Goal: Check status: Check status

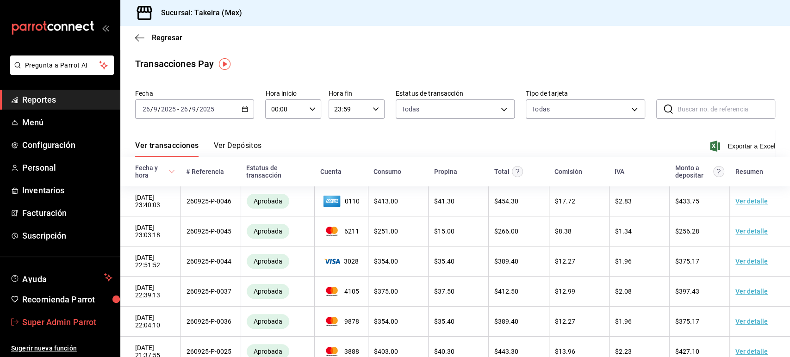
click at [63, 317] on span "Super Admin Parrot" at bounding box center [67, 322] width 90 height 12
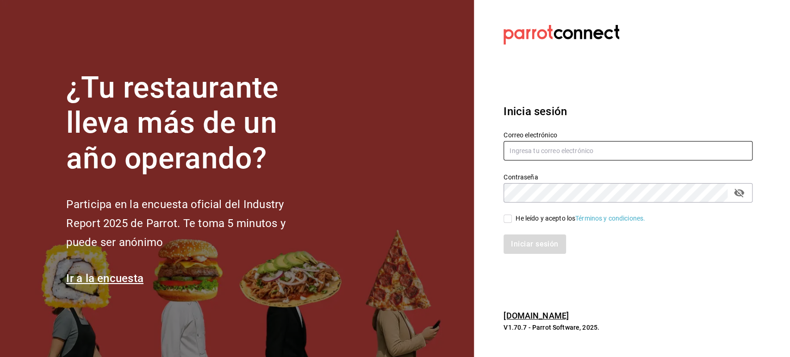
click at [537, 155] on input "text" at bounding box center [628, 150] width 249 height 19
paste input "[PERSON_NAME][EMAIL_ADDRESS][DOMAIN_NAME]"
type input "[PERSON_NAME][EMAIL_ADDRESS][DOMAIN_NAME]"
click at [510, 218] on input "He leído y acepto los Términos y condiciones." at bounding box center [508, 219] width 8 height 8
checkbox input "true"
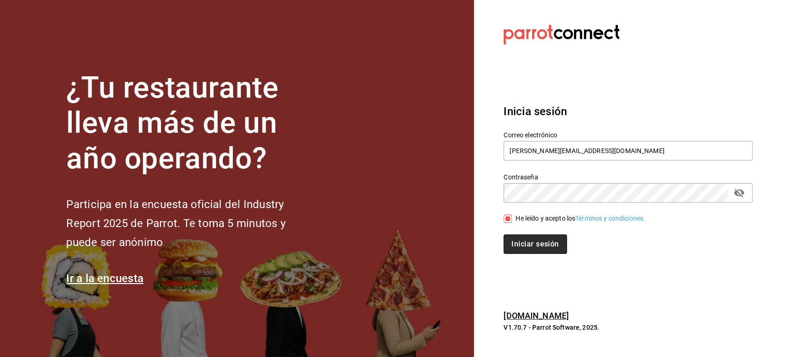
click at [517, 241] on button "Iniciar sesión" at bounding box center [535, 244] width 63 height 19
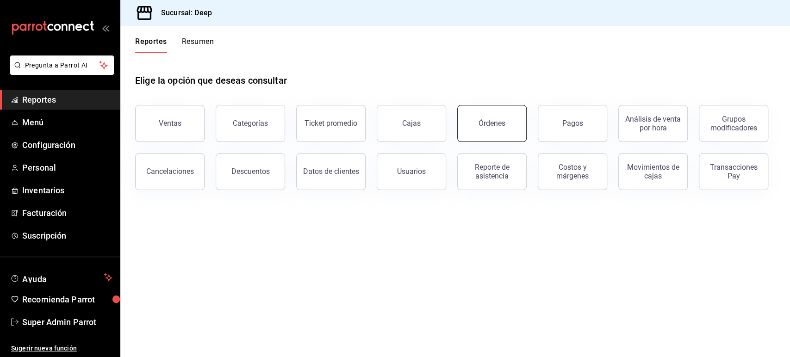
click at [479, 124] on div "Órdenes" at bounding box center [492, 123] width 27 height 9
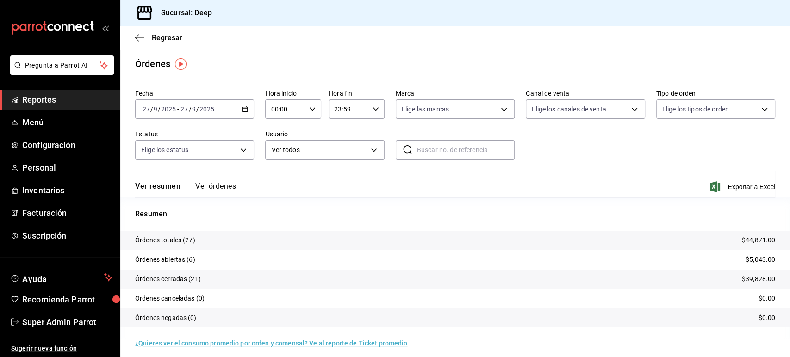
click at [223, 188] on button "Ver órdenes" at bounding box center [215, 190] width 41 height 16
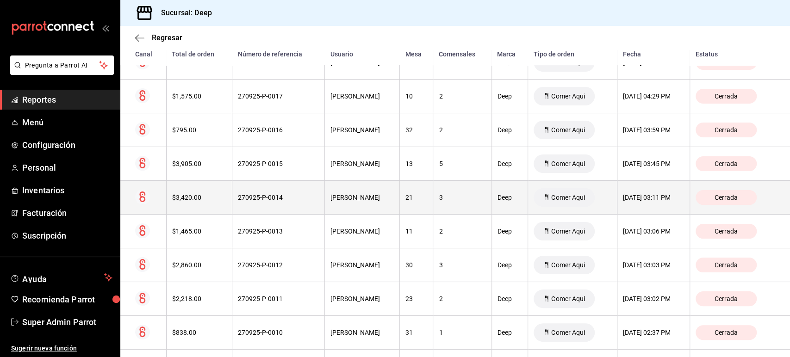
scroll to position [493, 0]
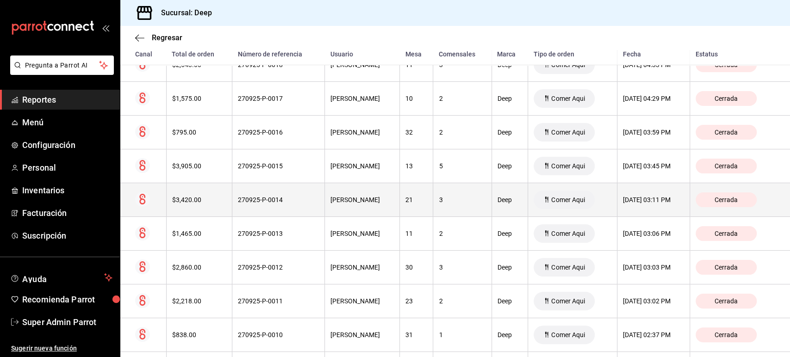
click at [349, 197] on div "Luis Fabian Castañeda Rojas" at bounding box center [361, 199] width 63 height 7
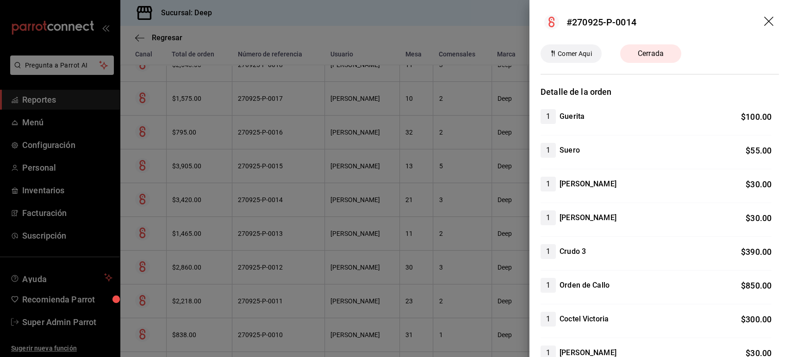
click at [308, 213] on div at bounding box center [395, 178] width 790 height 357
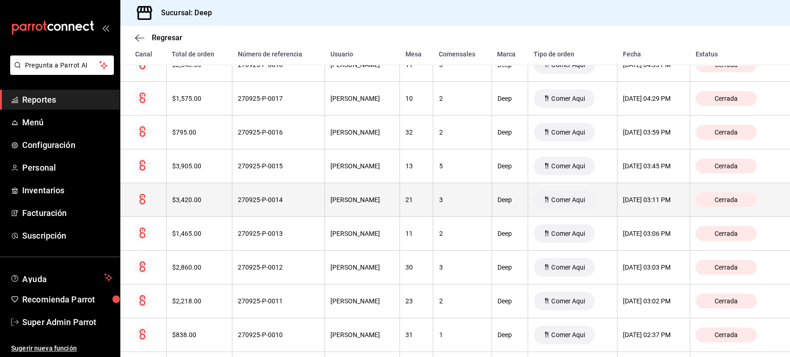
click at [367, 205] on th "Luis Fabian Castañeda Rojas" at bounding box center [362, 200] width 75 height 34
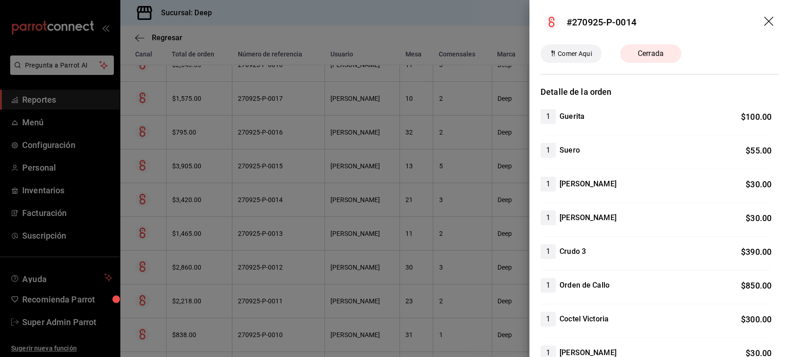
click at [606, 23] on div "#270925-P-0014" at bounding box center [601, 22] width 70 height 14
copy div "#270925-P-0014"
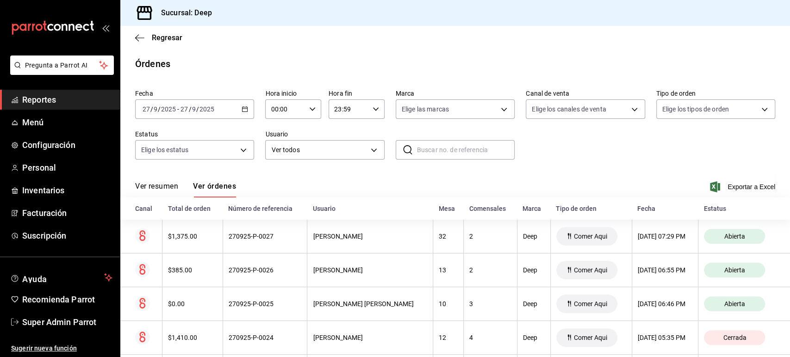
click at [47, 106] on span "Reportes" at bounding box center [67, 99] width 90 height 12
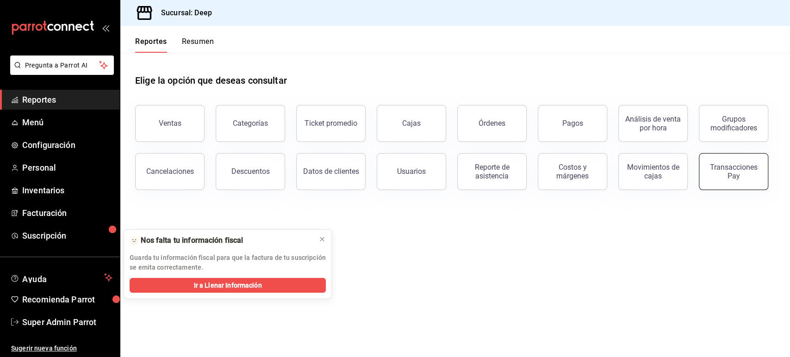
click at [719, 183] on button "Transacciones Pay" at bounding box center [733, 171] width 69 height 37
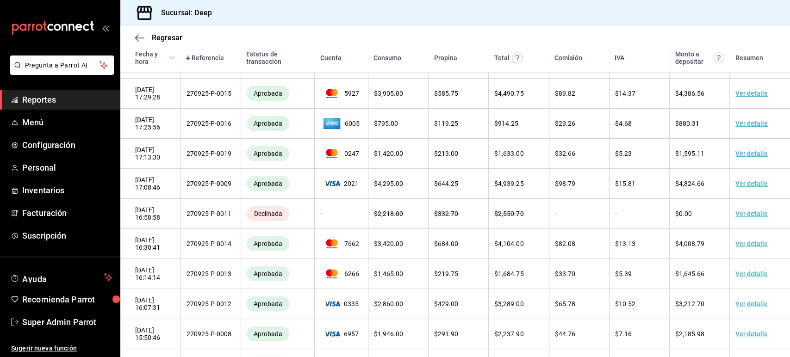
scroll to position [332, 0]
